Goal: Find specific page/section: Find specific page/section

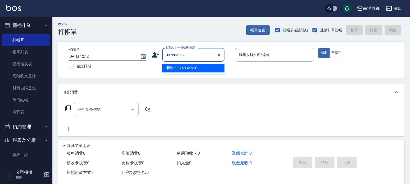
type input "0975032923"
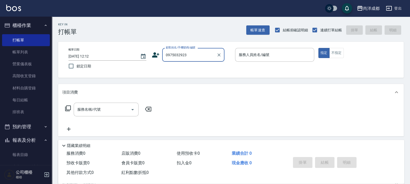
drag, startPoint x: 178, startPoint y: 57, endPoint x: 164, endPoint y: 60, distance: 14.0
click at [164, 60] on div "0975032923 顧客姓名/手機號碼/編號" at bounding box center [193, 55] width 62 height 14
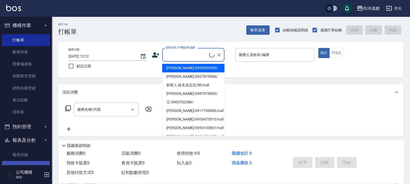
scroll to position [65, 0]
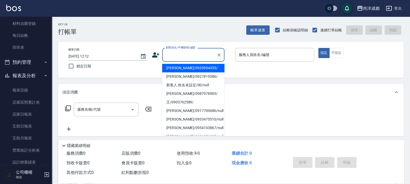
click at [32, 59] on button "預約管理" at bounding box center [26, 62] width 48 height 13
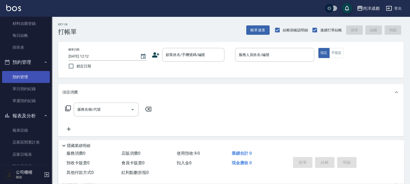
scroll to position [0, 0]
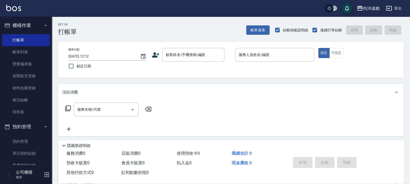
click at [38, 25] on button "櫃檯作業" at bounding box center [26, 25] width 48 height 13
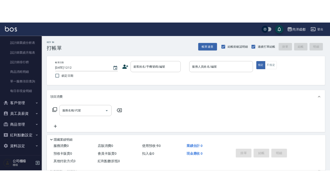
scroll to position [179, 0]
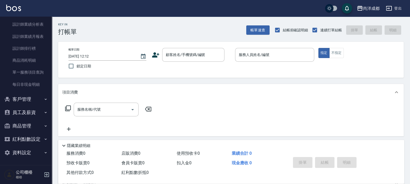
click at [28, 97] on button "客戶管理" at bounding box center [26, 99] width 48 height 13
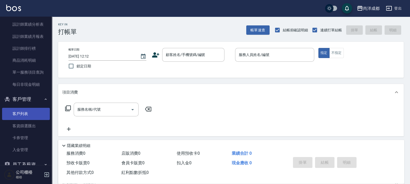
click at [22, 113] on link "客戶列表" at bounding box center [26, 114] width 48 height 12
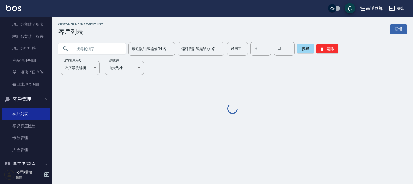
paste input "0975032923"
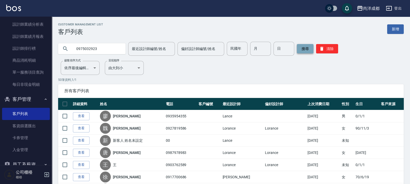
type input "0975032923"
click at [307, 50] on button "搜尋" at bounding box center [305, 48] width 17 height 9
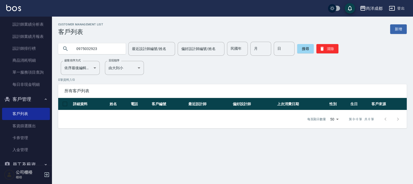
click at [96, 46] on input "0975032923" at bounding box center [97, 49] width 49 height 14
drag, startPoint x: 97, startPoint y: 45, endPoint x: 66, endPoint y: 45, distance: 30.4
click at [66, 45] on div "0975032923" at bounding box center [91, 48] width 67 height 11
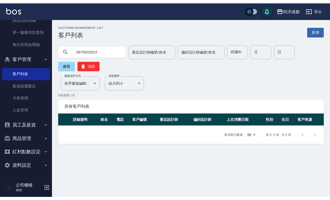
scroll to position [216, 0]
